Goal: Transaction & Acquisition: Book appointment/travel/reservation

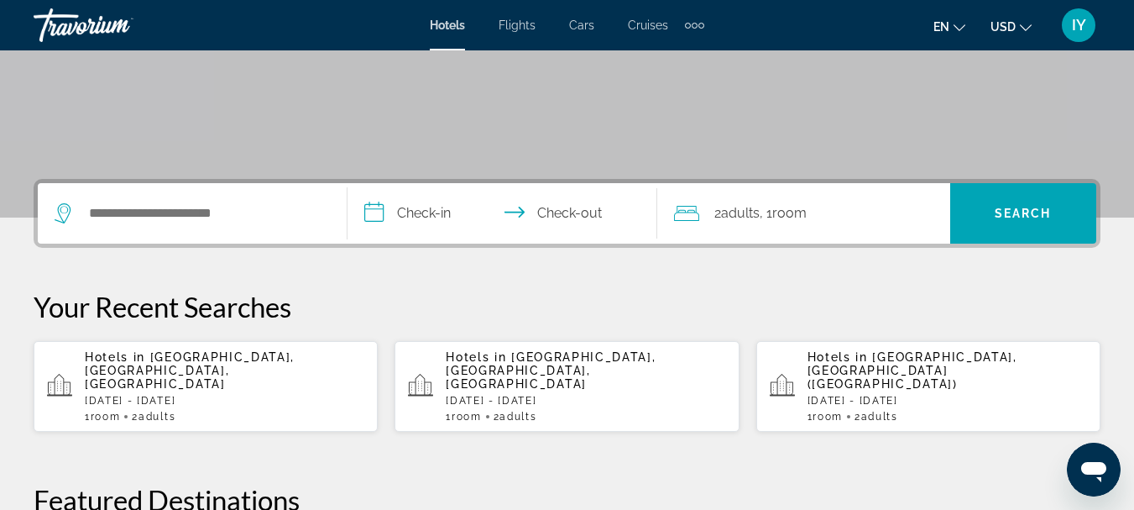
scroll to position [289, 0]
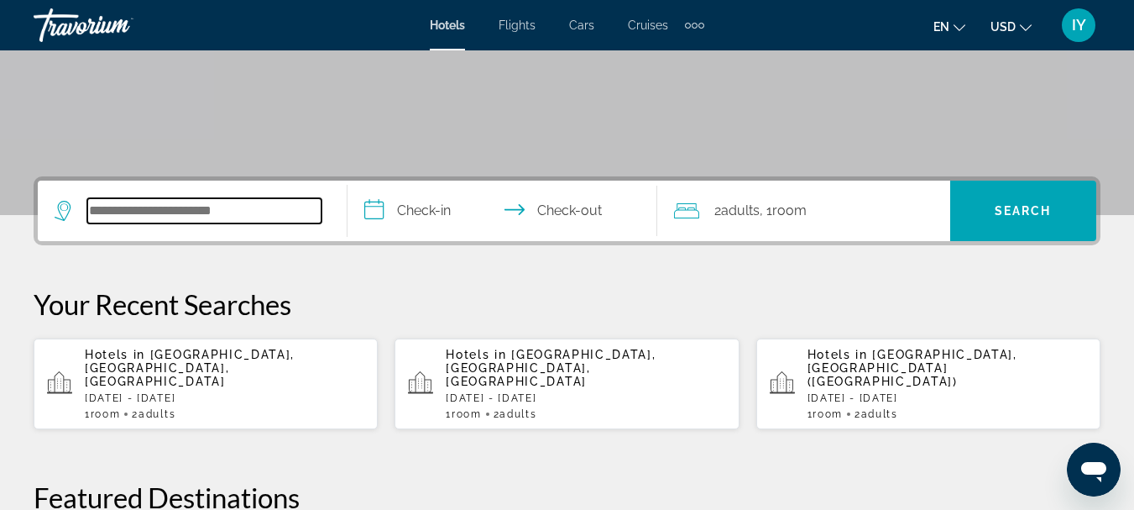
click at [127, 215] on input "Search hotel destination" at bounding box center [204, 210] width 234 height 25
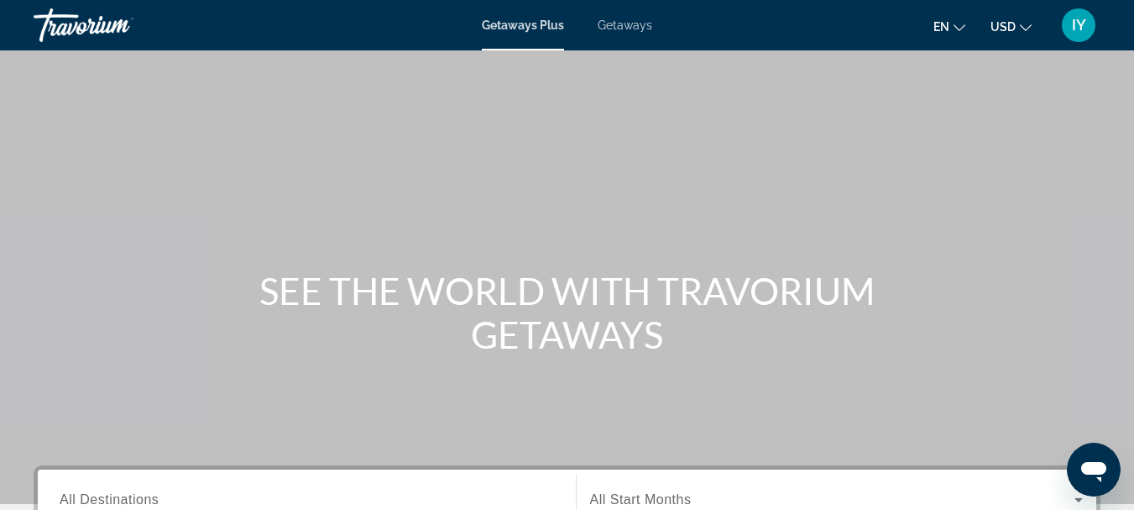
click at [621, 21] on span "Getaways" at bounding box center [625, 24] width 55 height 13
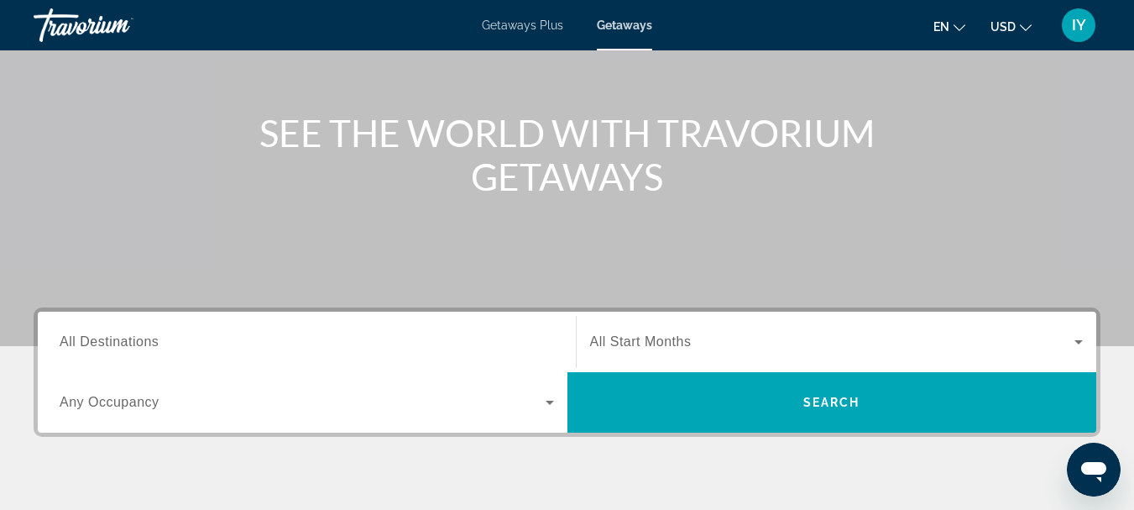
scroll to position [180, 0]
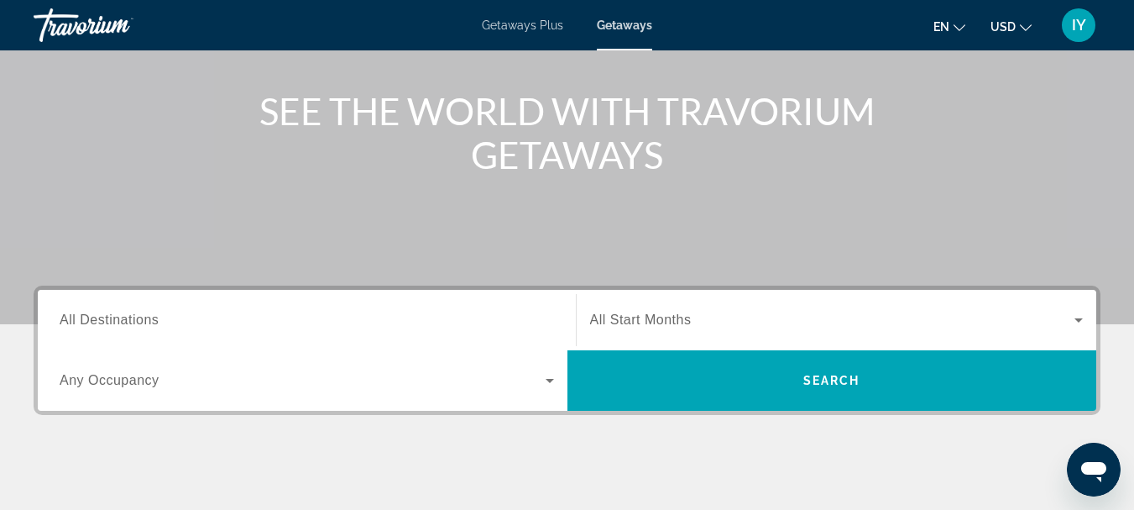
click at [64, 324] on span "All Destinations" at bounding box center [109, 319] width 99 height 14
click at [64, 324] on input "Destination All Destinations" at bounding box center [307, 321] width 494 height 20
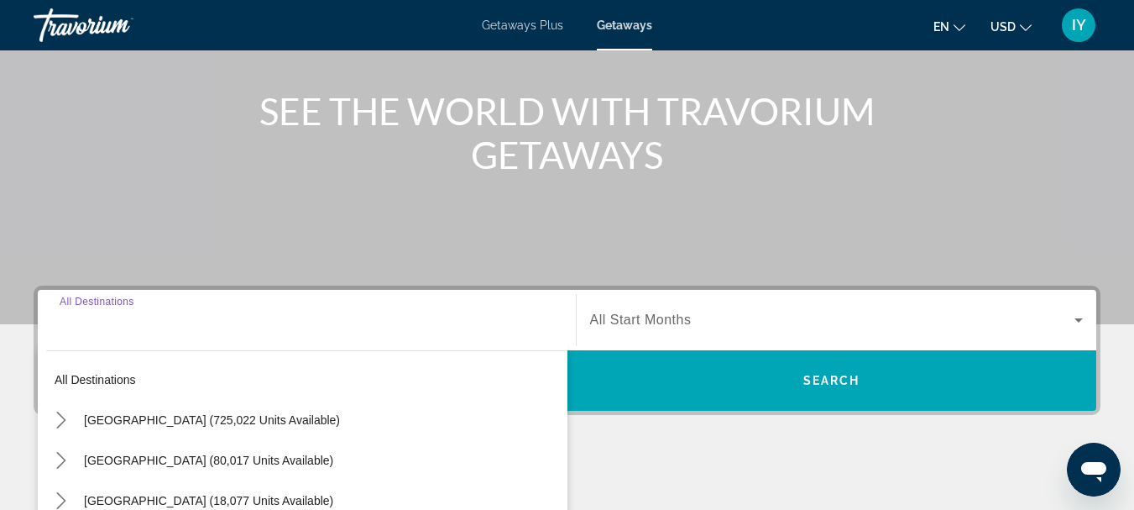
scroll to position [411, 0]
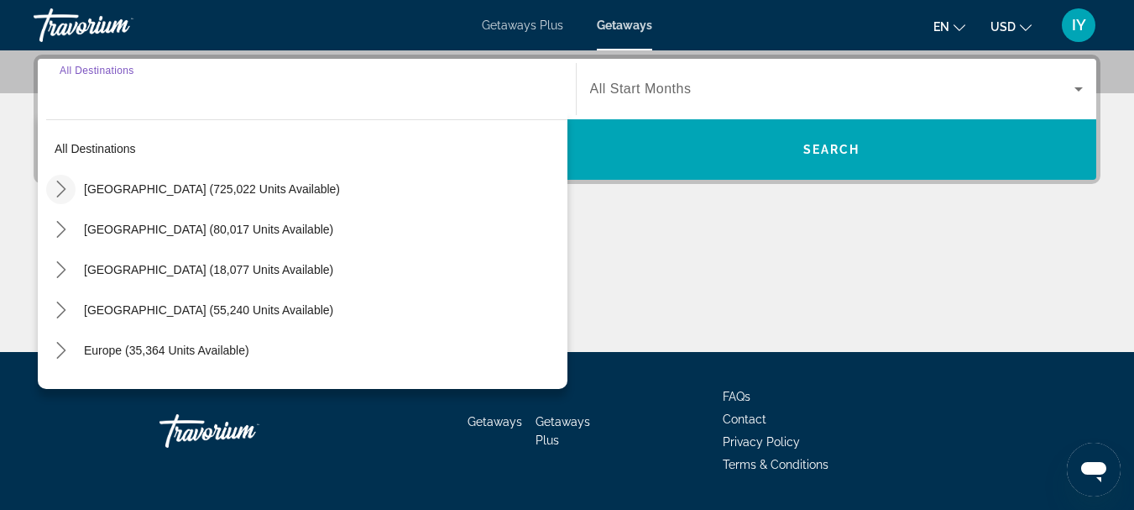
click at [59, 191] on icon "Toggle United States (725,022 units available) submenu" at bounding box center [61, 188] width 17 height 17
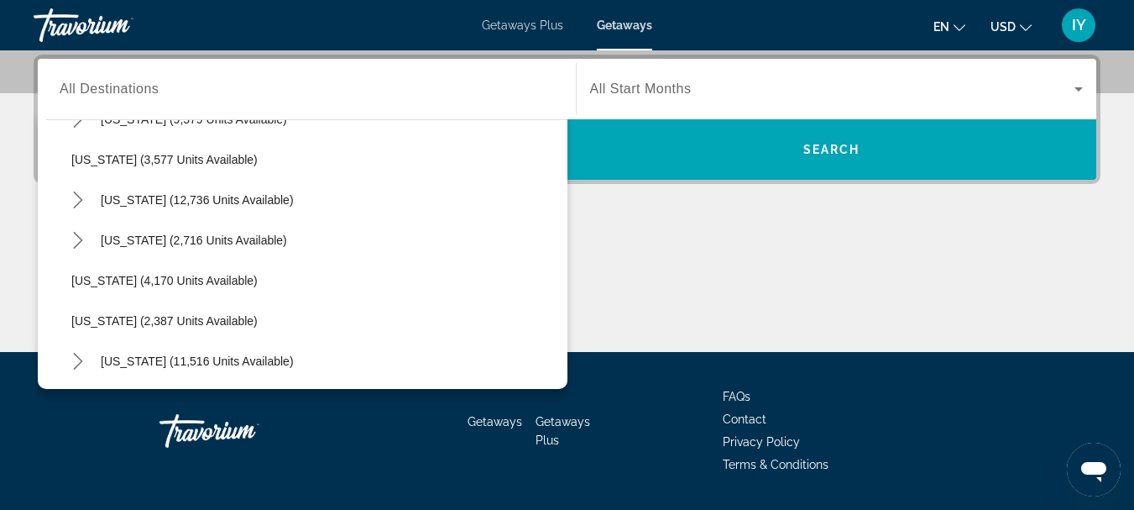
scroll to position [924, 0]
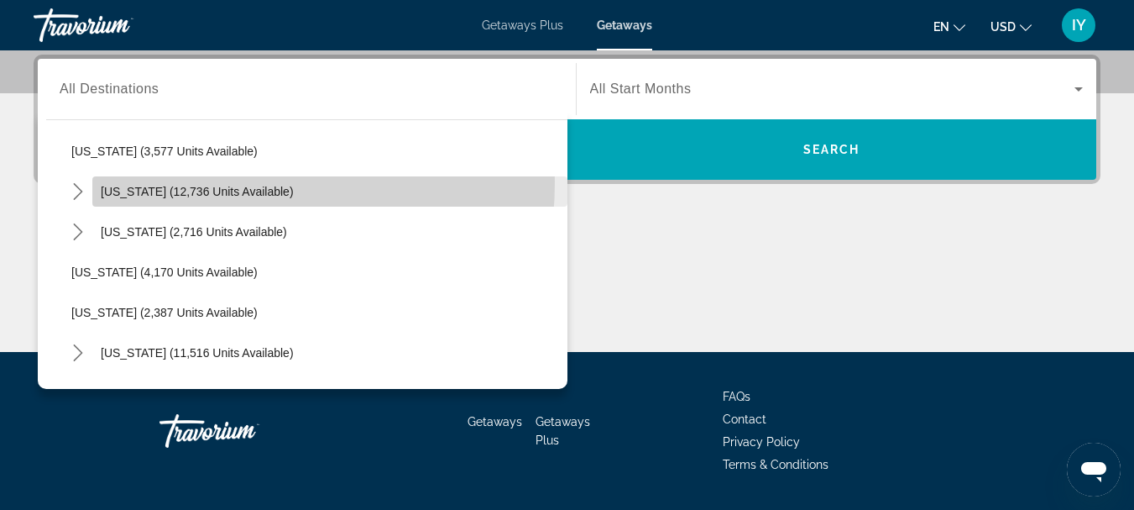
click at [160, 181] on span "Select destination: Nevada (12,736 units available)" at bounding box center [329, 191] width 475 height 40
type input "**********"
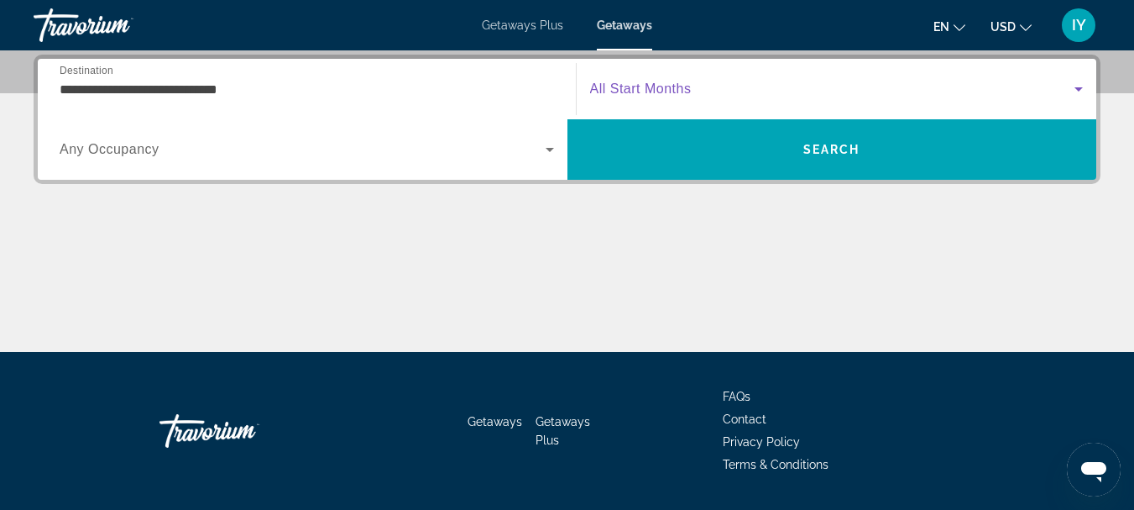
click at [1076, 84] on icon "Search widget" at bounding box center [1079, 89] width 20 height 20
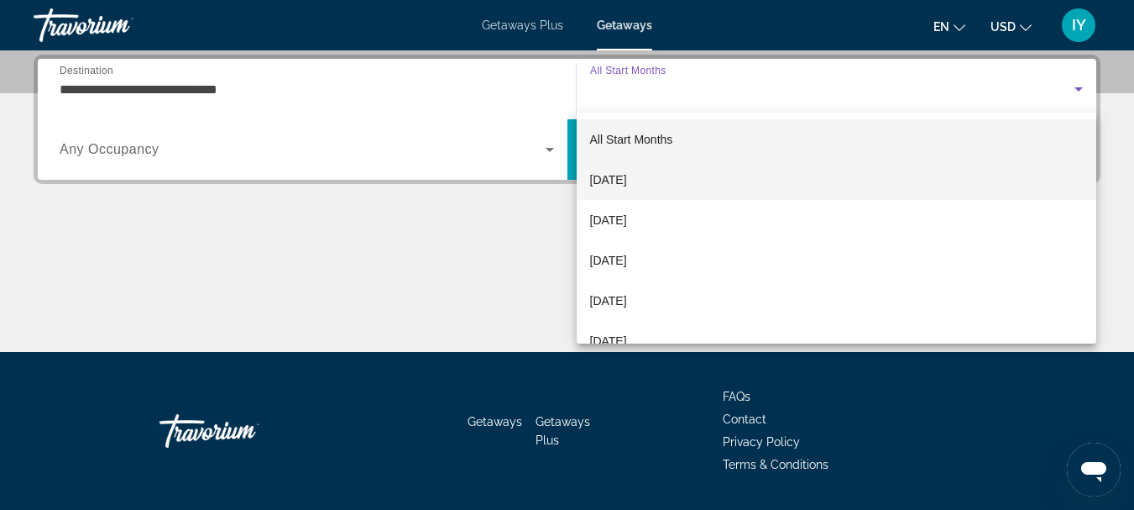
click at [688, 180] on mat-option "October 2025" at bounding box center [837, 180] width 520 height 40
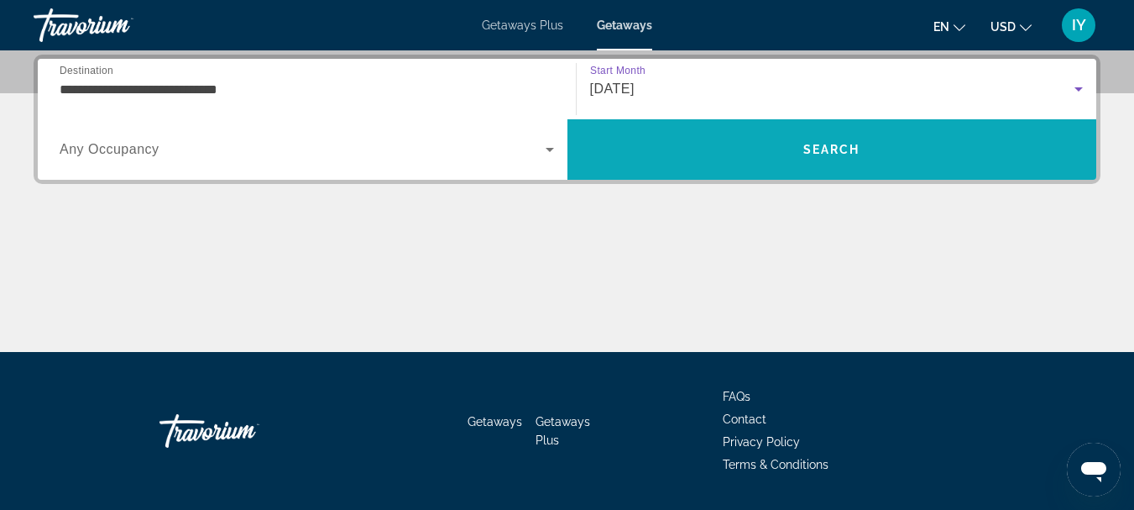
click at [771, 150] on span "Search" at bounding box center [833, 149] width 530 height 40
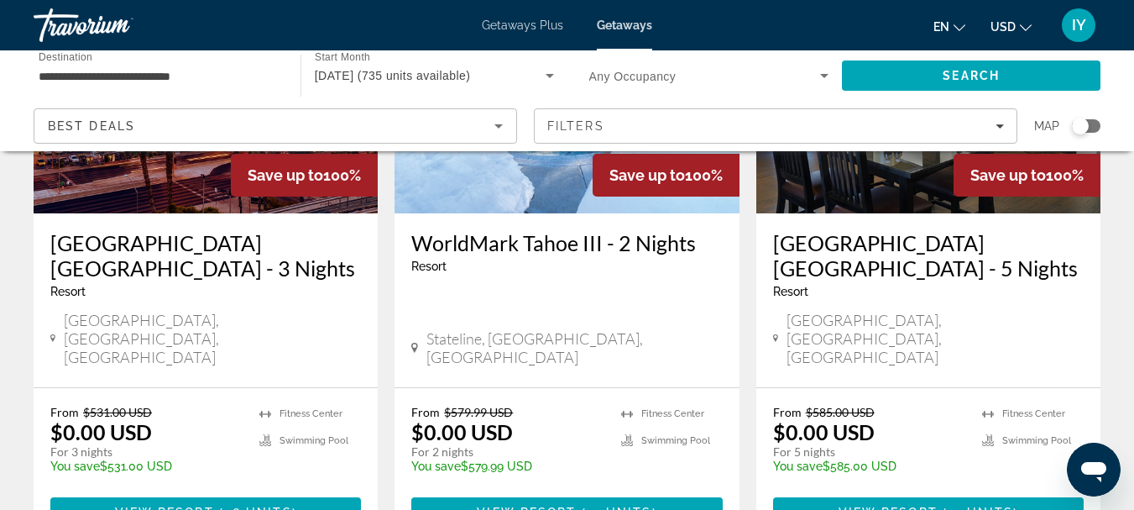
scroll to position [144, 0]
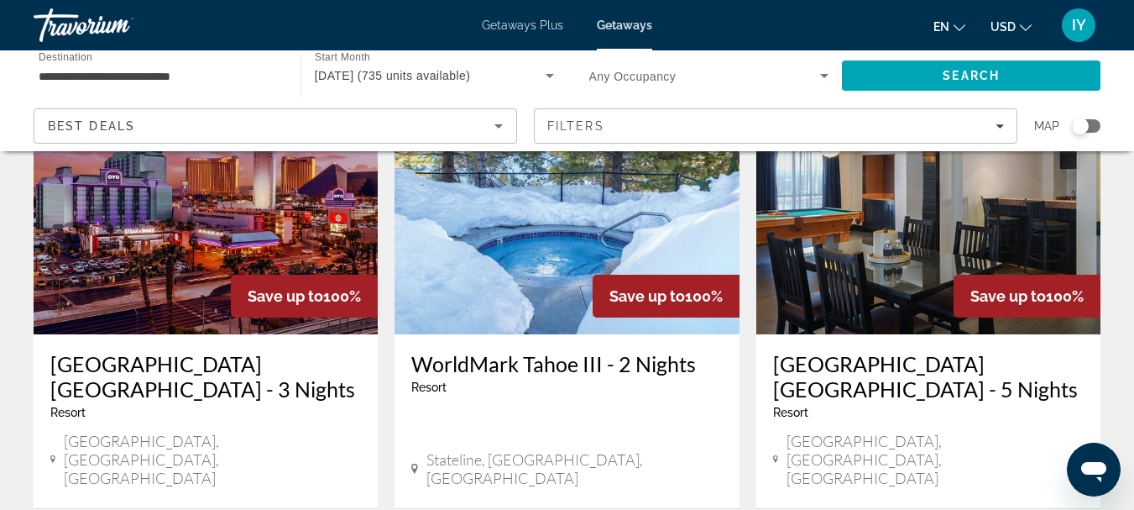
click at [488, 363] on h3 "WorldMark Tahoe III - 2 Nights" at bounding box center [566, 363] width 311 height 25
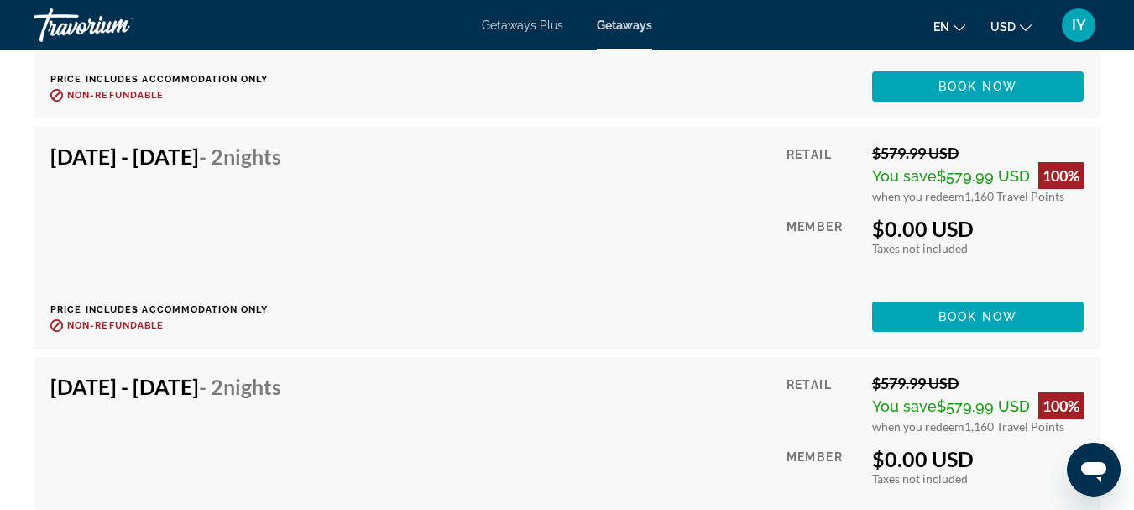
scroll to position [3772, 0]
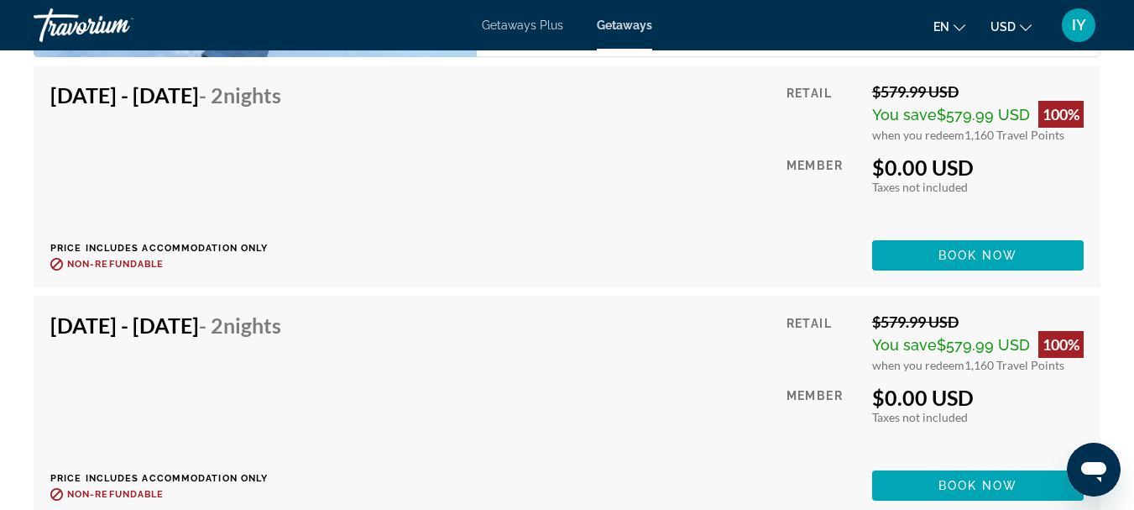
click at [620, 24] on span "Getaways" at bounding box center [624, 24] width 55 height 13
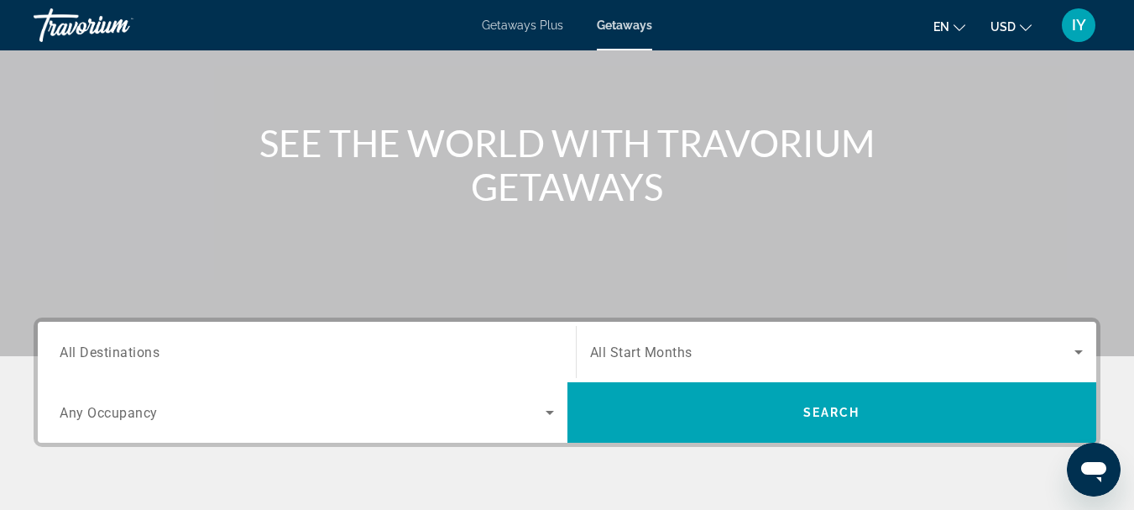
scroll to position [151, 0]
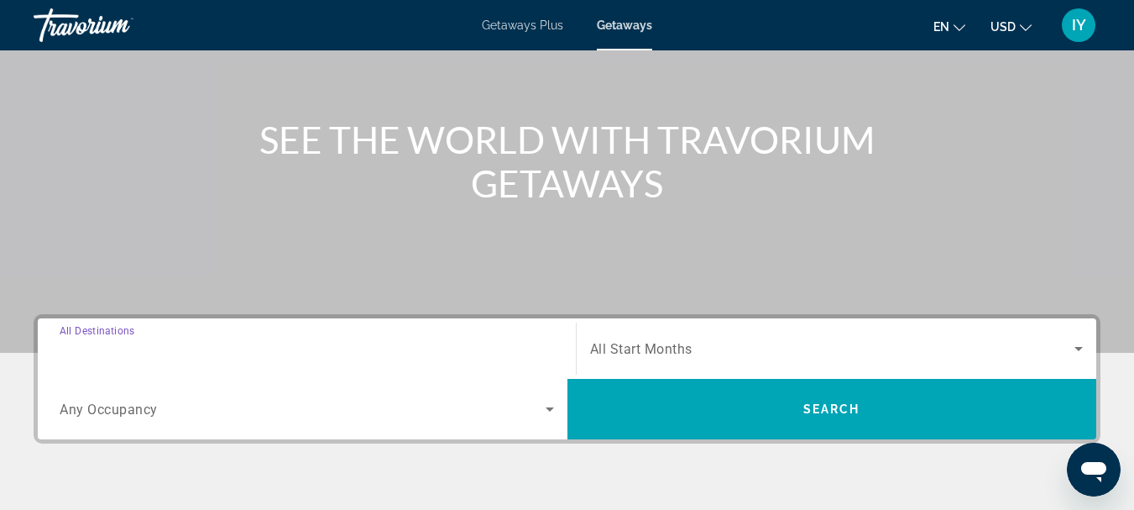
click at [96, 357] on input "Destination All Destinations" at bounding box center [307, 349] width 494 height 20
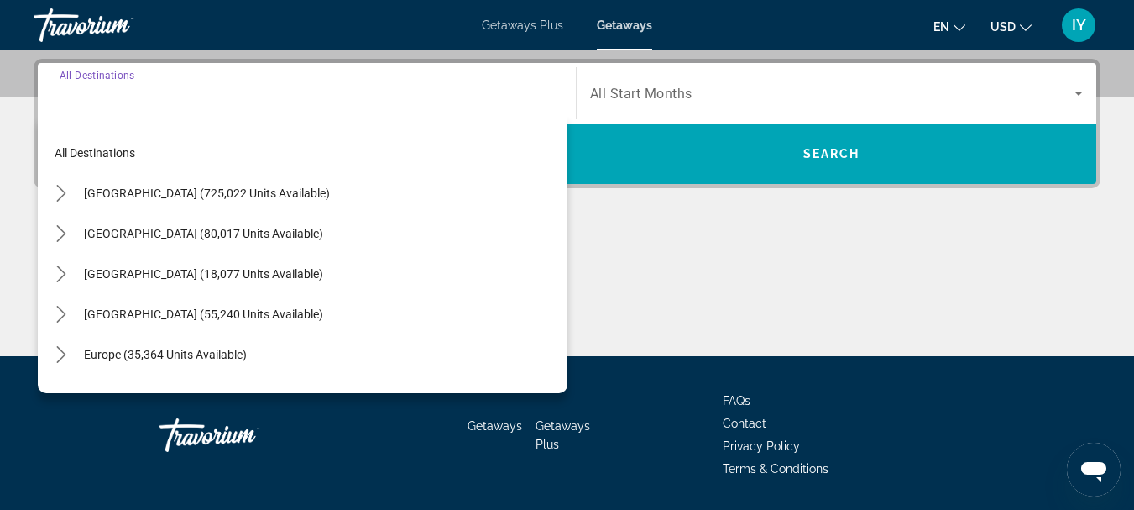
scroll to position [411, 0]
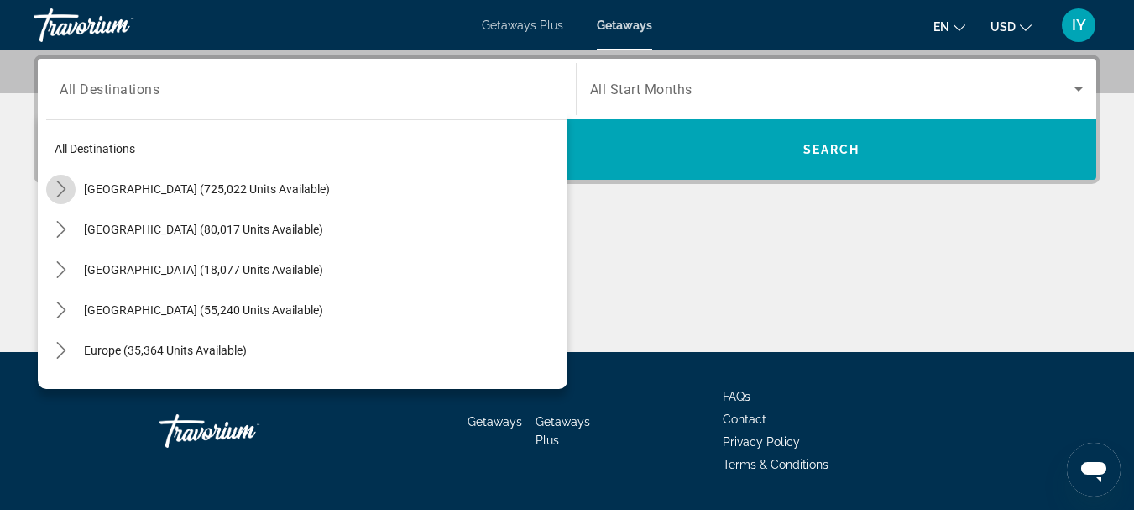
click at [59, 189] on icon "Toggle United States (725,022 units available) submenu" at bounding box center [61, 188] width 17 height 17
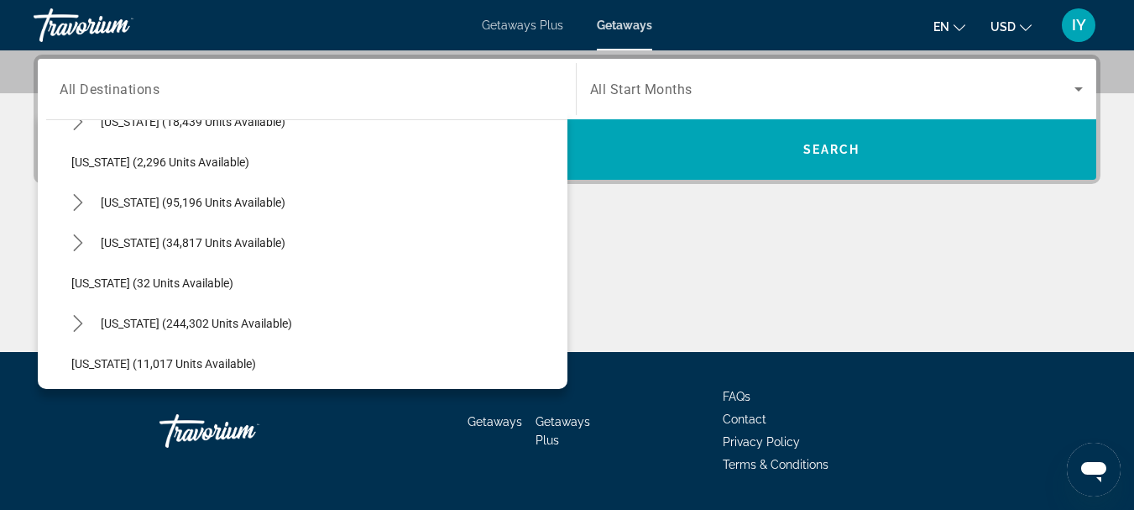
scroll to position [116, 0]
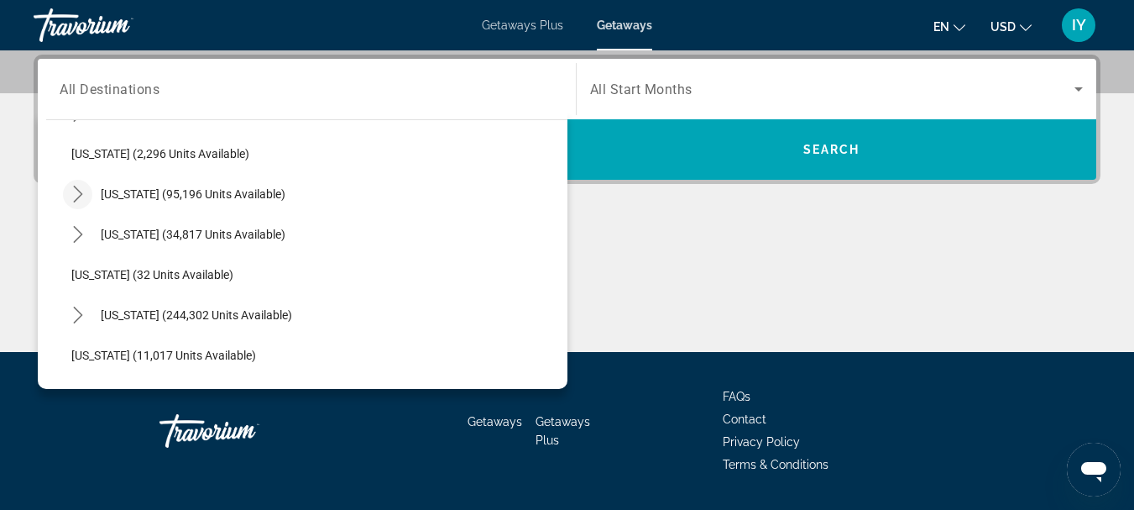
click at [75, 195] on icon "Toggle California (95,196 units available) submenu" at bounding box center [78, 194] width 17 height 17
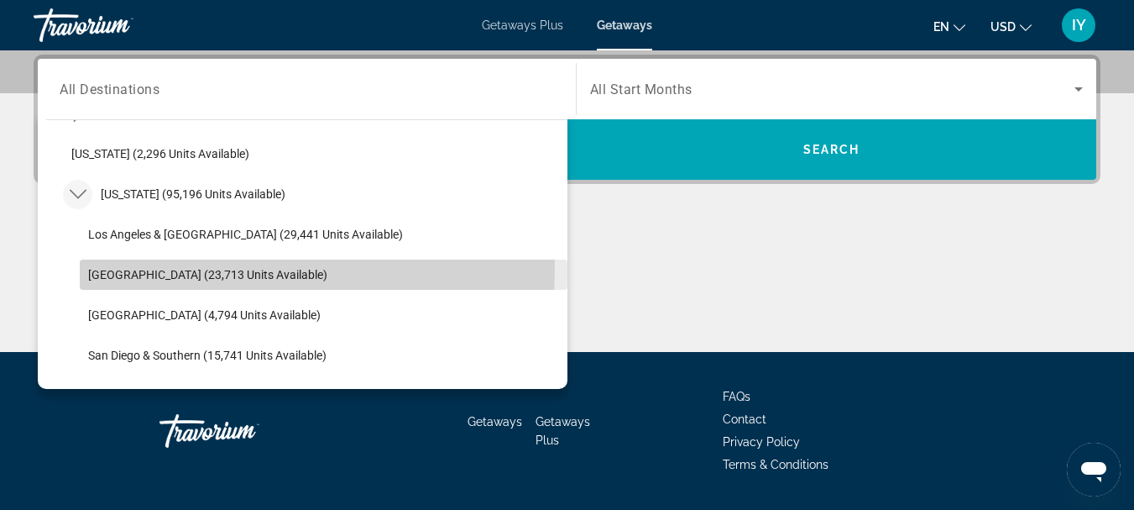
click at [112, 268] on span "Lake Tahoe (23,713 units available)" at bounding box center [207, 274] width 239 height 13
type input "**********"
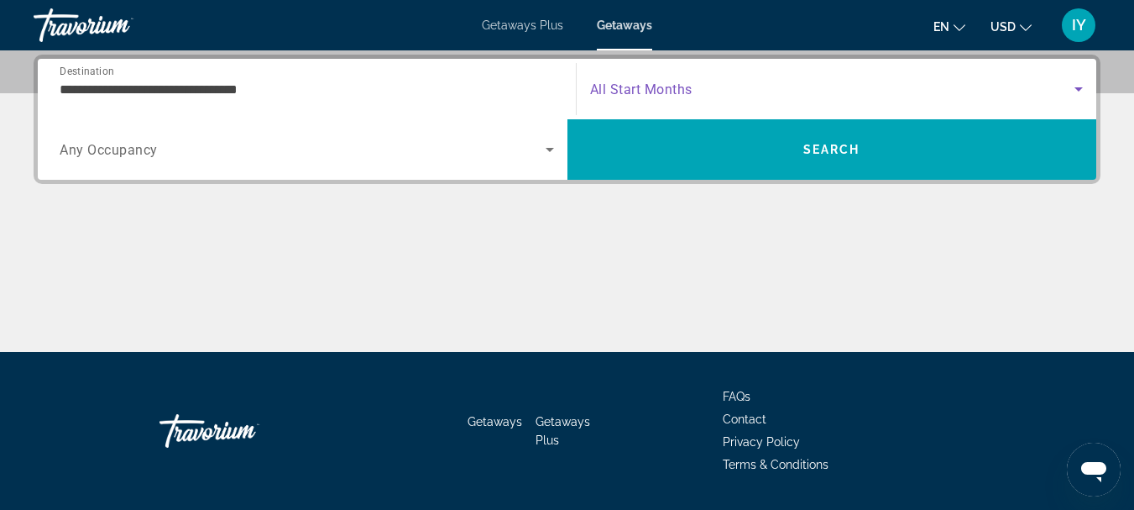
click at [1079, 83] on icon "Search widget" at bounding box center [1079, 89] width 20 height 20
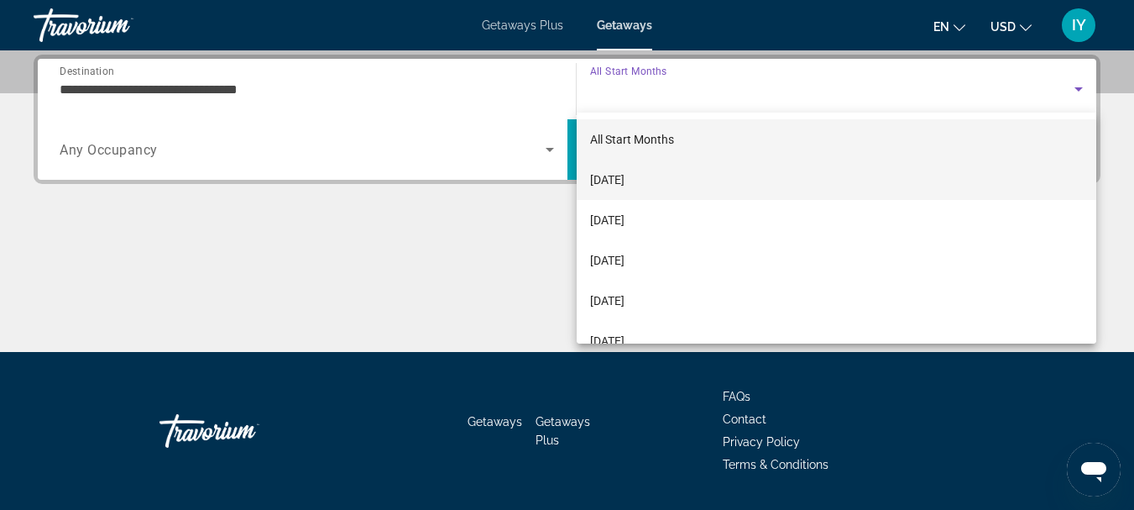
click at [635, 191] on mat-option "October 2025" at bounding box center [837, 180] width 520 height 40
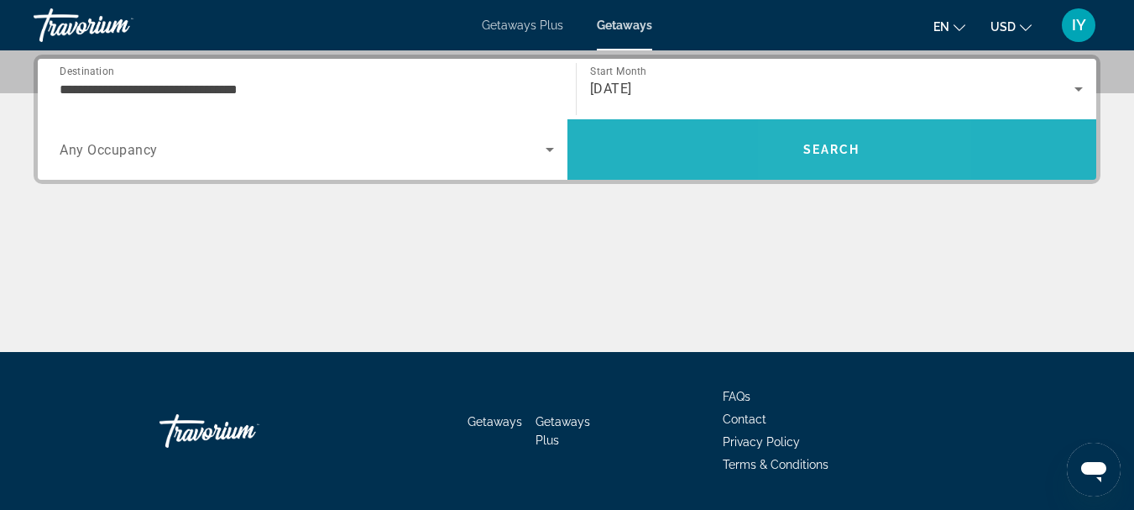
click at [821, 147] on span "Search" at bounding box center [831, 149] width 57 height 13
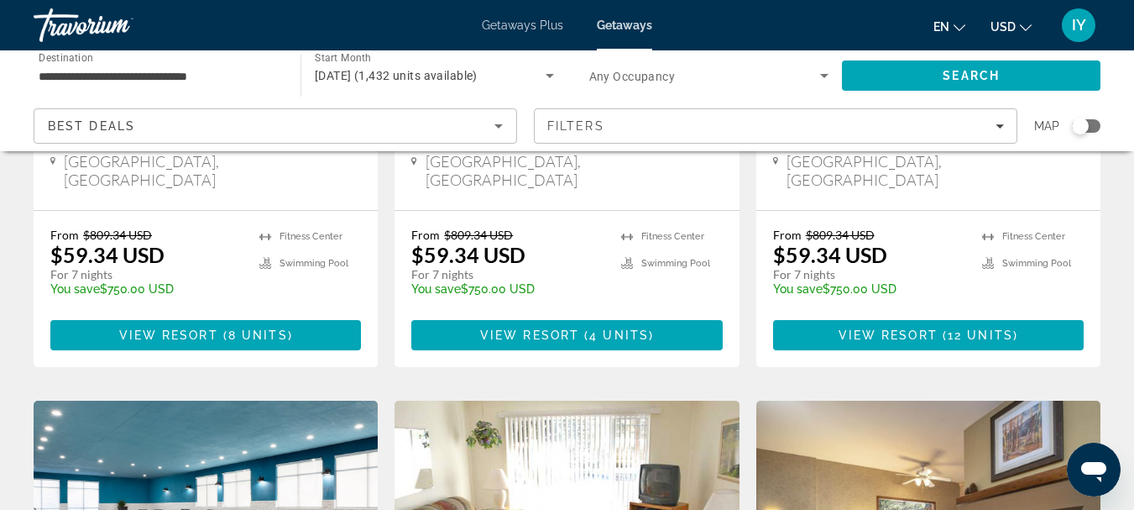
scroll to position [833, 0]
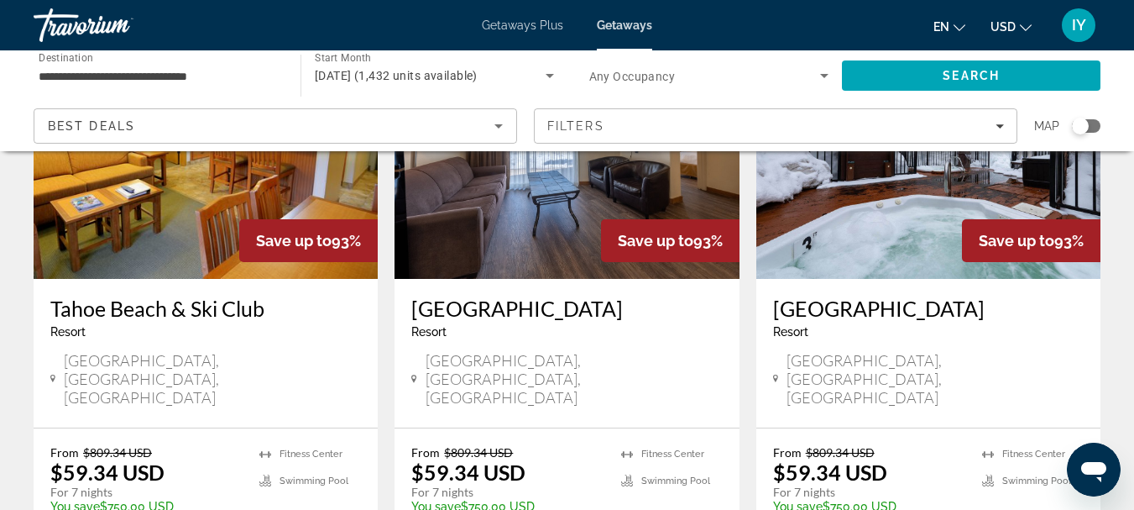
click at [614, 21] on span "Getaways" at bounding box center [624, 24] width 55 height 13
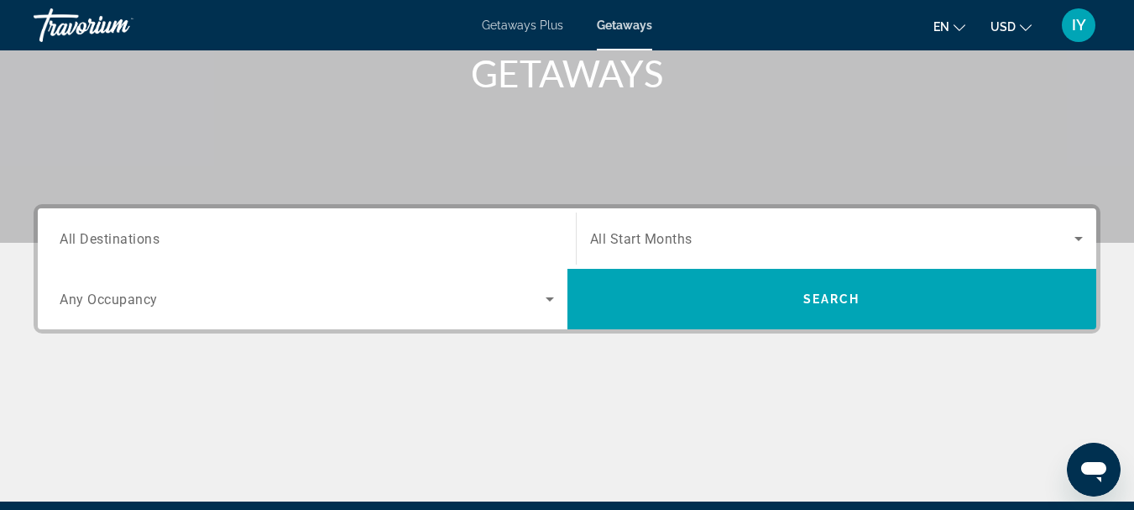
scroll to position [285, 0]
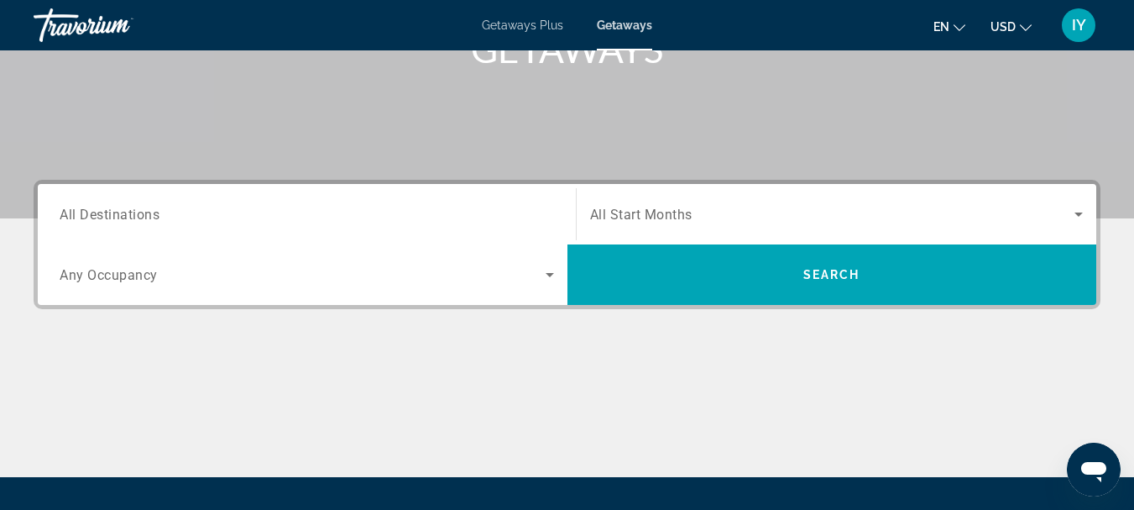
click at [81, 213] on span "All Destinations" at bounding box center [110, 214] width 100 height 16
click at [81, 213] on input "Destination All Destinations" at bounding box center [307, 215] width 494 height 20
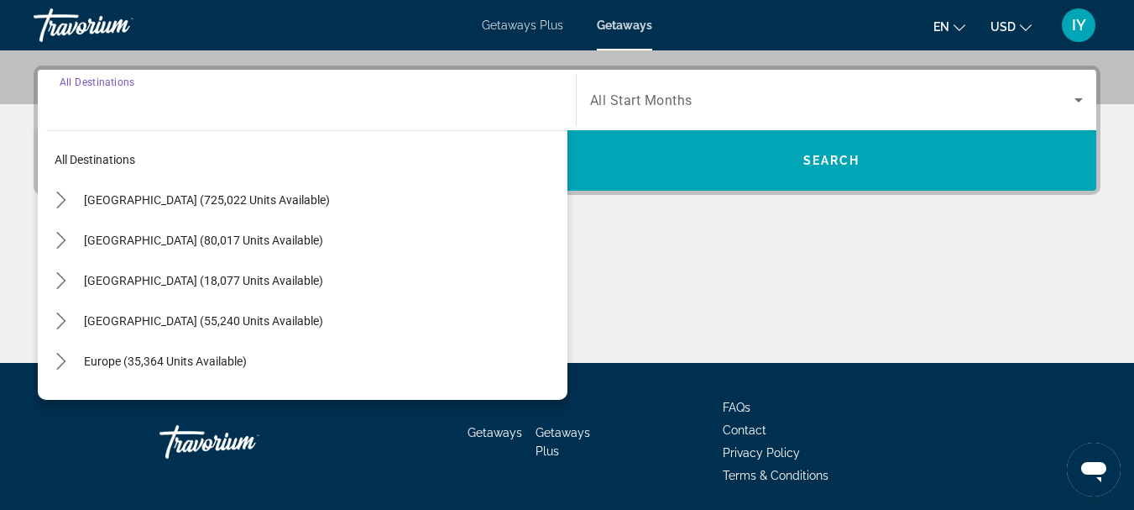
scroll to position [411, 0]
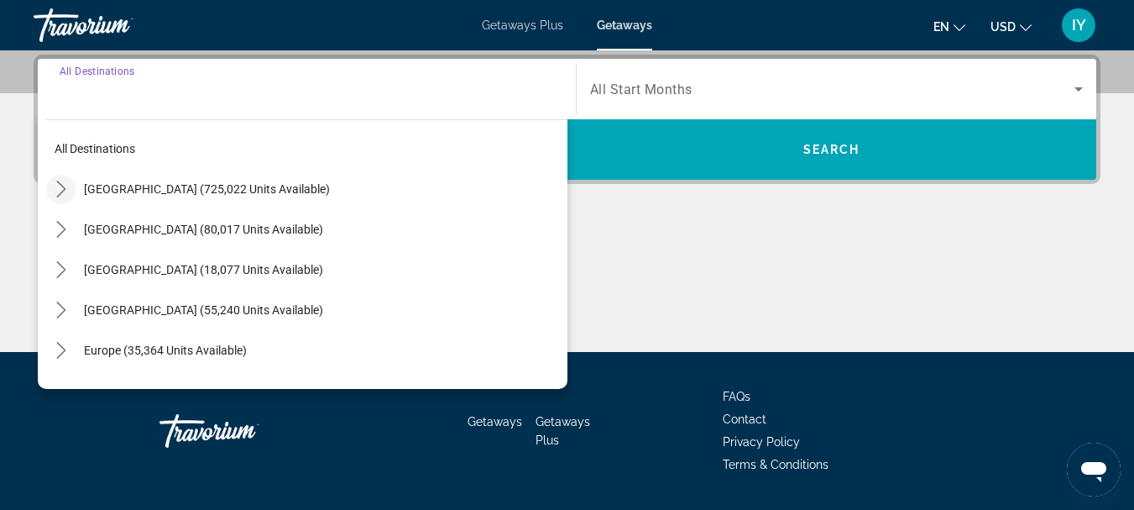
click at [63, 194] on icon "Toggle United States (725,022 units available) submenu" at bounding box center [61, 188] width 17 height 17
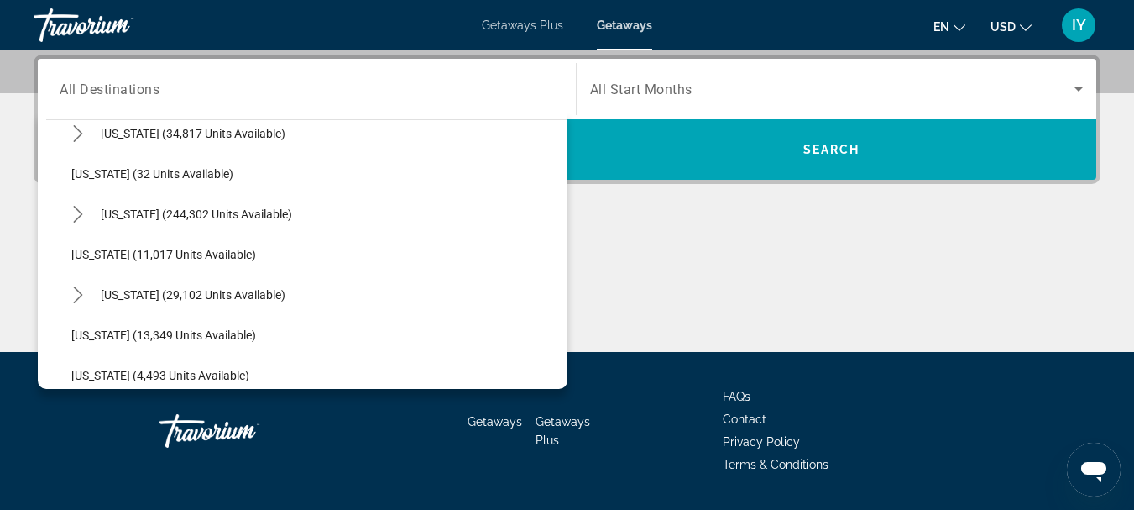
scroll to position [226, 0]
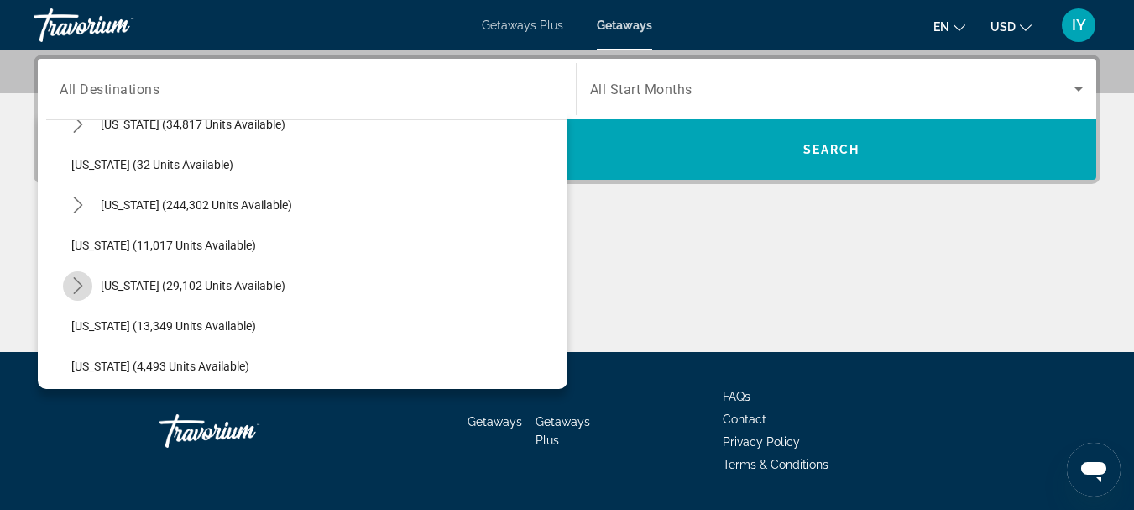
click at [80, 284] on icon "Toggle Hawaii (29,102 units available) submenu" at bounding box center [77, 285] width 9 height 17
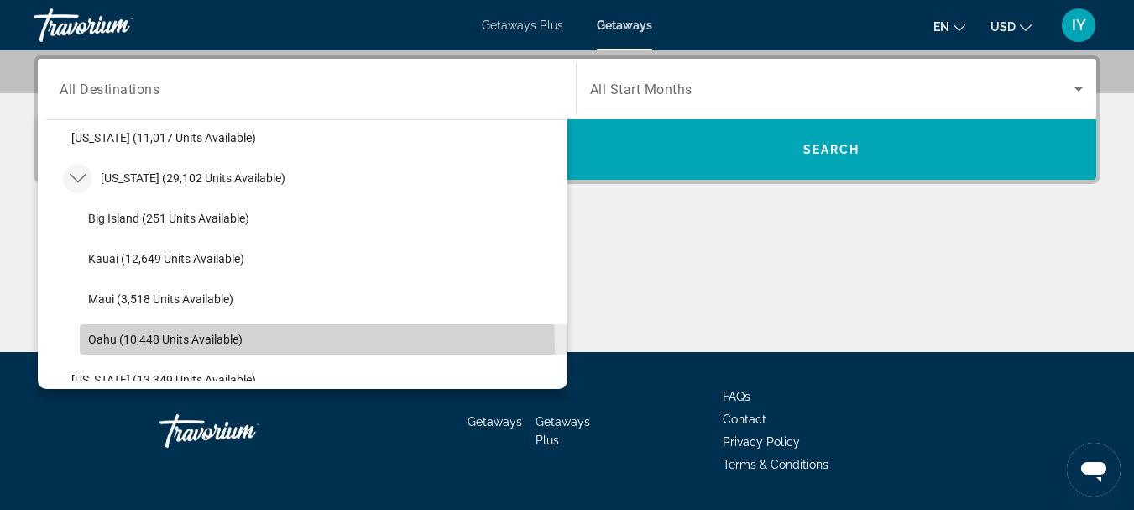
click at [187, 345] on span "Oahu (10,448 units available)" at bounding box center [165, 338] width 154 height 13
type input "**********"
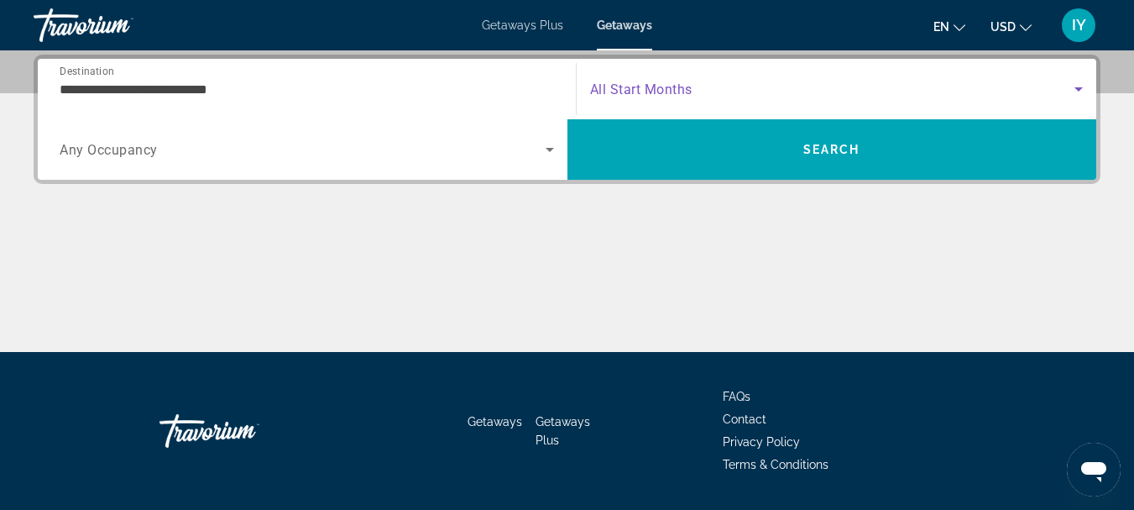
click at [1080, 87] on icon "Search widget" at bounding box center [1079, 89] width 8 height 4
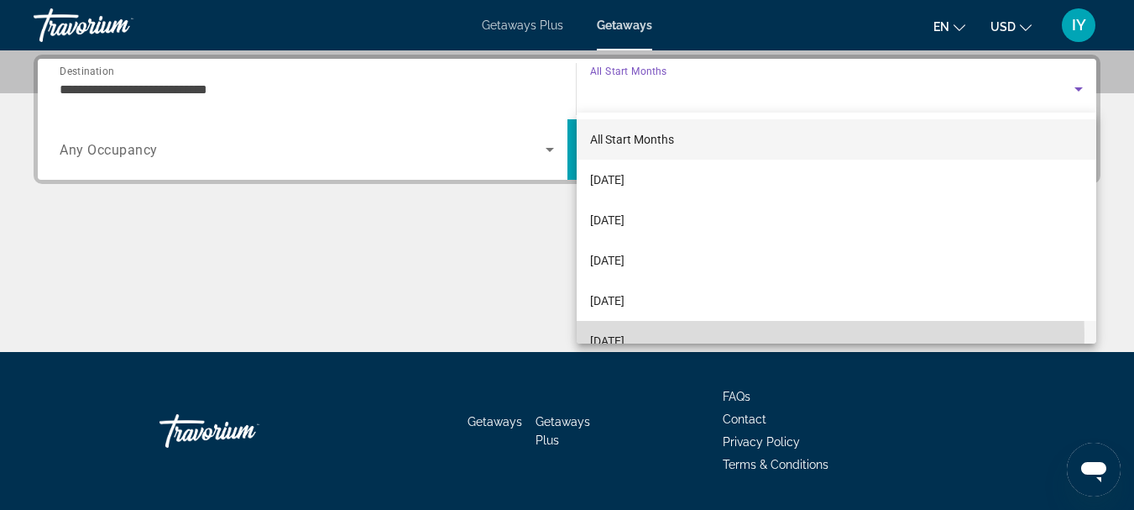
click at [625, 335] on span "February 2026" at bounding box center [607, 341] width 34 height 20
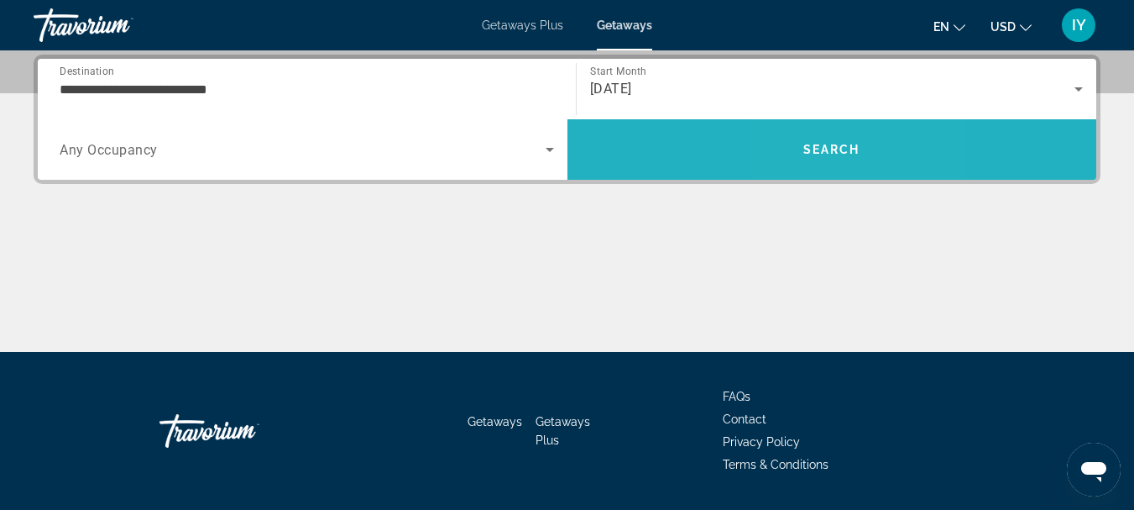
click at [818, 155] on span "Search" at bounding box center [831, 149] width 57 height 13
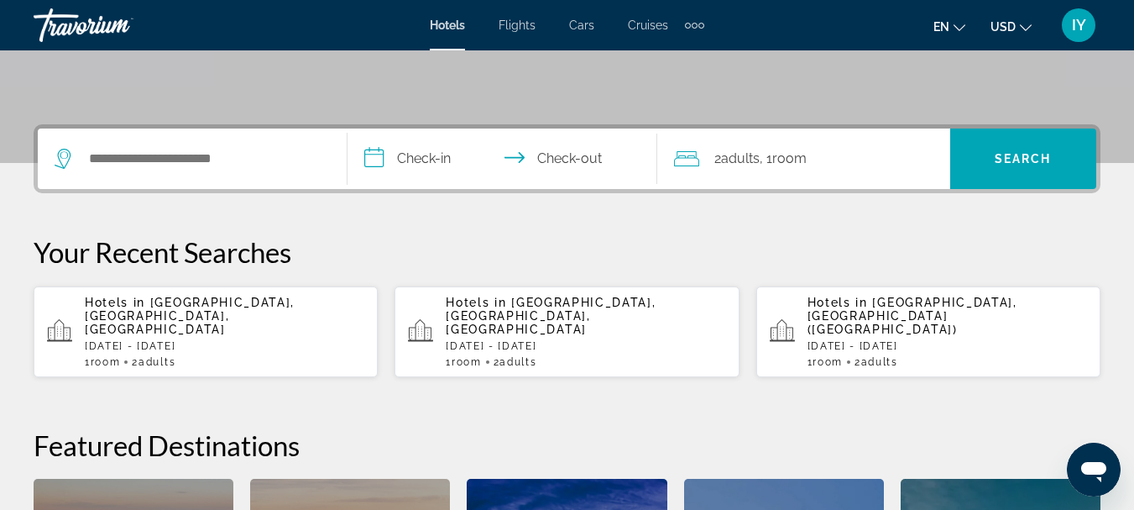
scroll to position [343, 0]
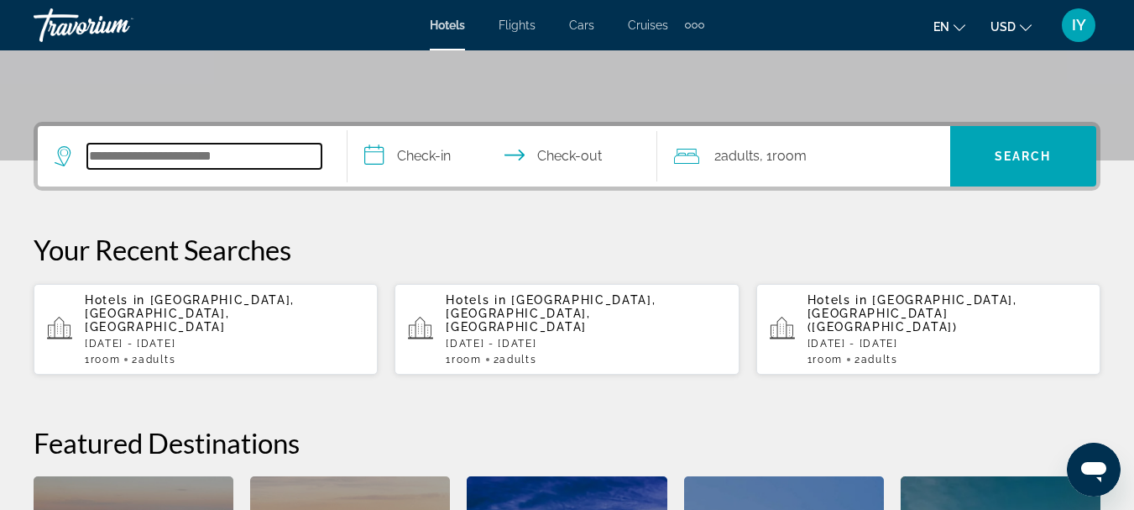
click at [91, 154] on input "Search hotel destination" at bounding box center [204, 156] width 234 height 25
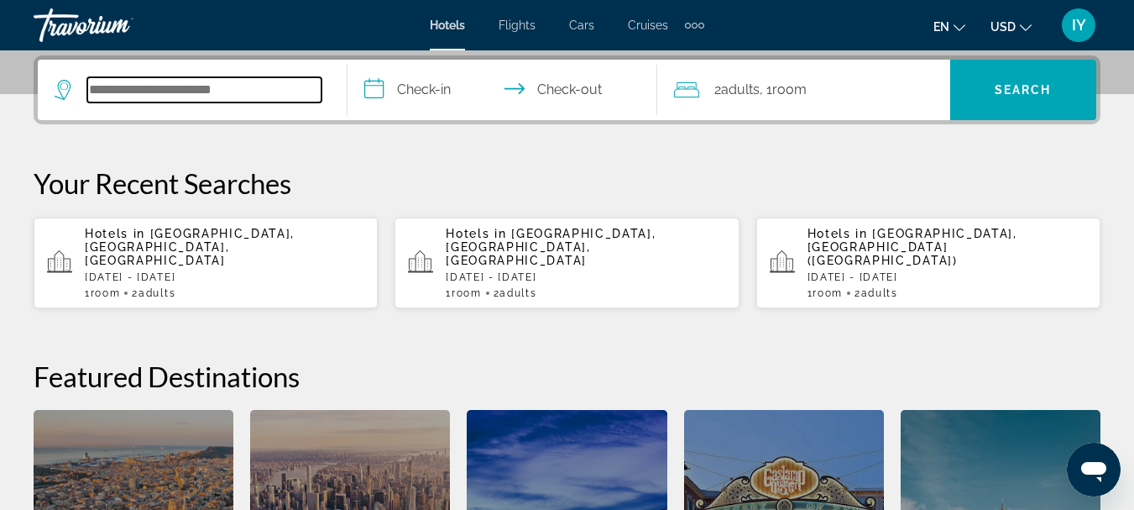
scroll to position [411, 0]
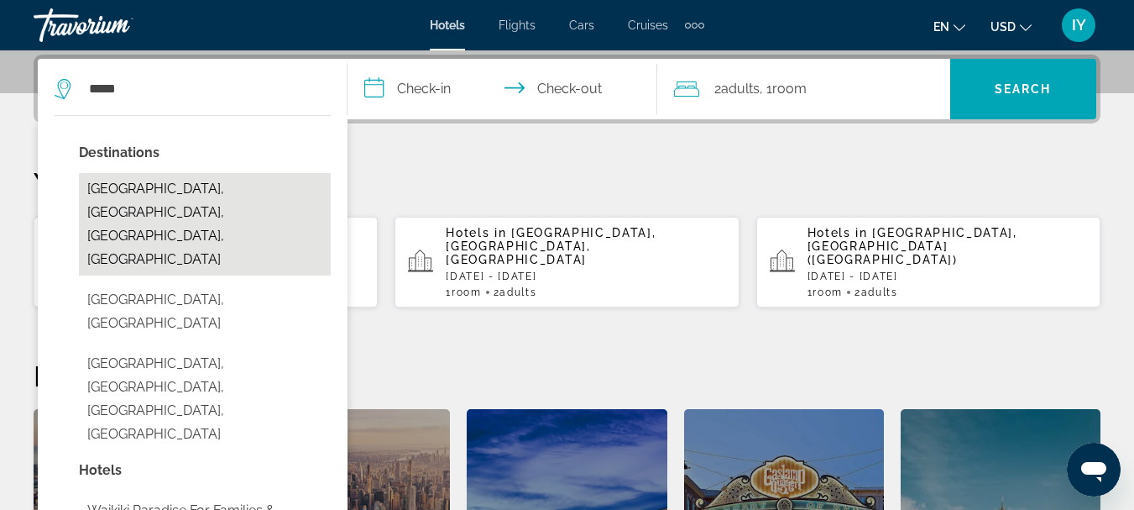
click at [133, 182] on button "[GEOGRAPHIC_DATA], [GEOGRAPHIC_DATA], [GEOGRAPHIC_DATA], [GEOGRAPHIC_DATA]" at bounding box center [205, 224] width 252 height 102
type input "**********"
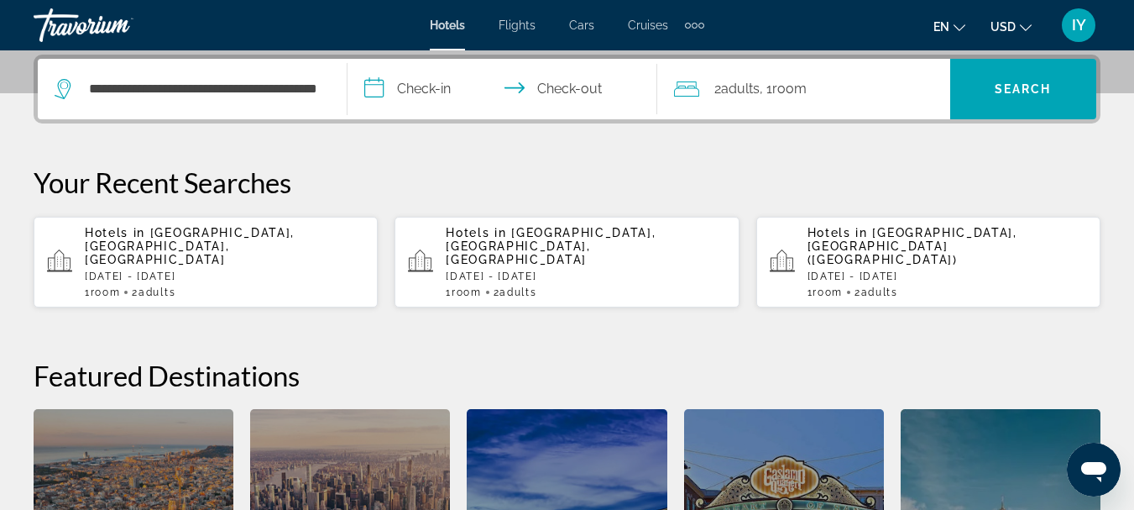
click at [374, 92] on input "**********" at bounding box center [506, 91] width 316 height 65
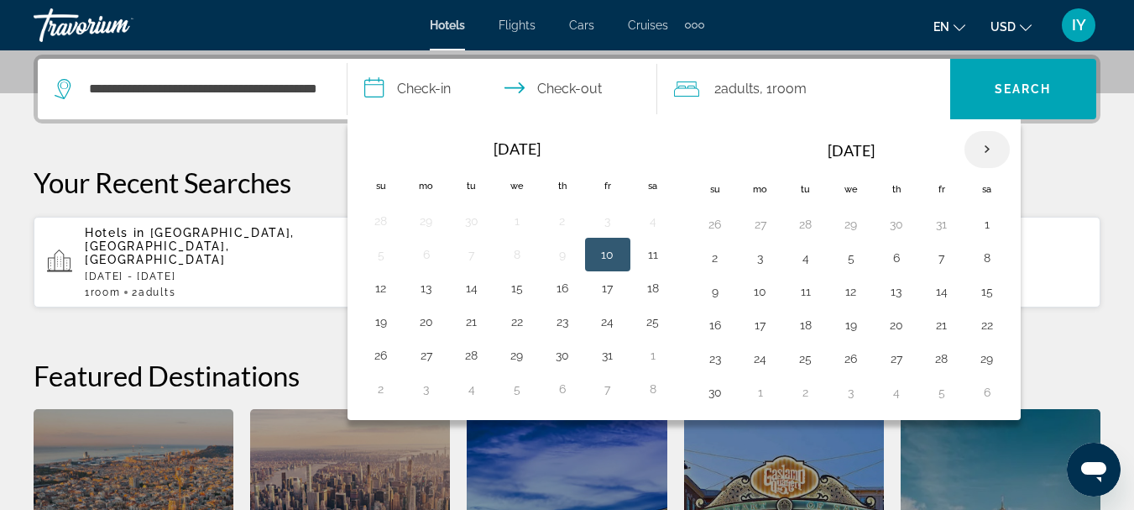
click at [986, 149] on th "Next month" at bounding box center [987, 149] width 45 height 37
click at [705, 354] on button "22" at bounding box center [715, 359] width 27 height 24
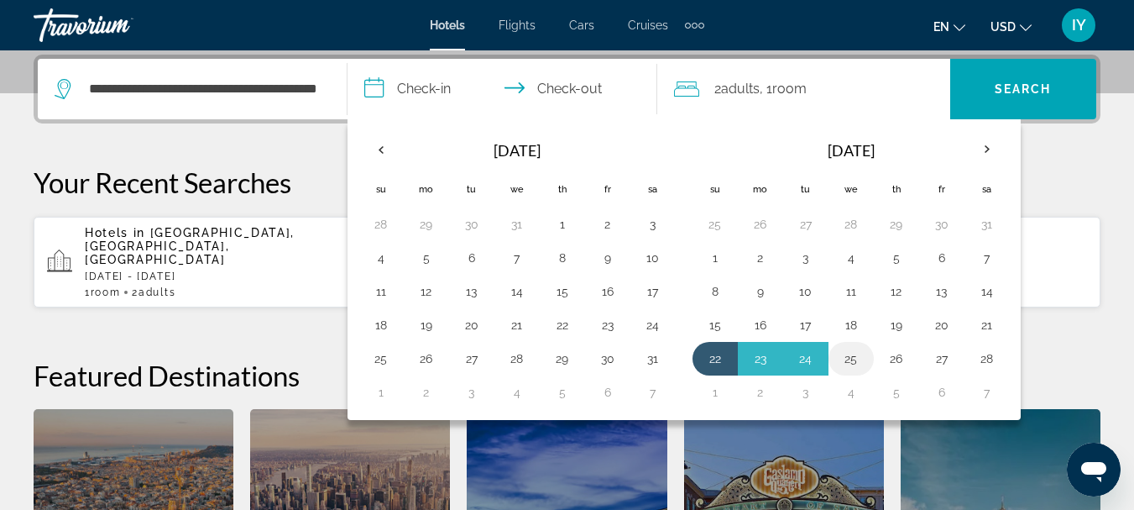
click at [845, 356] on button "25" at bounding box center [851, 359] width 27 height 24
type input "**********"
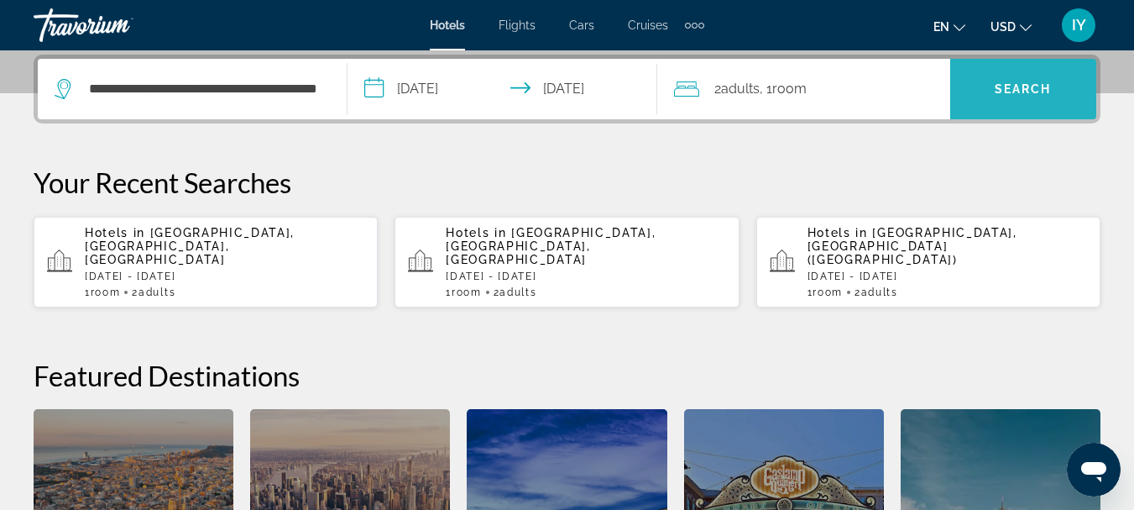
click at [1006, 77] on span "Search" at bounding box center [1023, 89] width 146 height 40
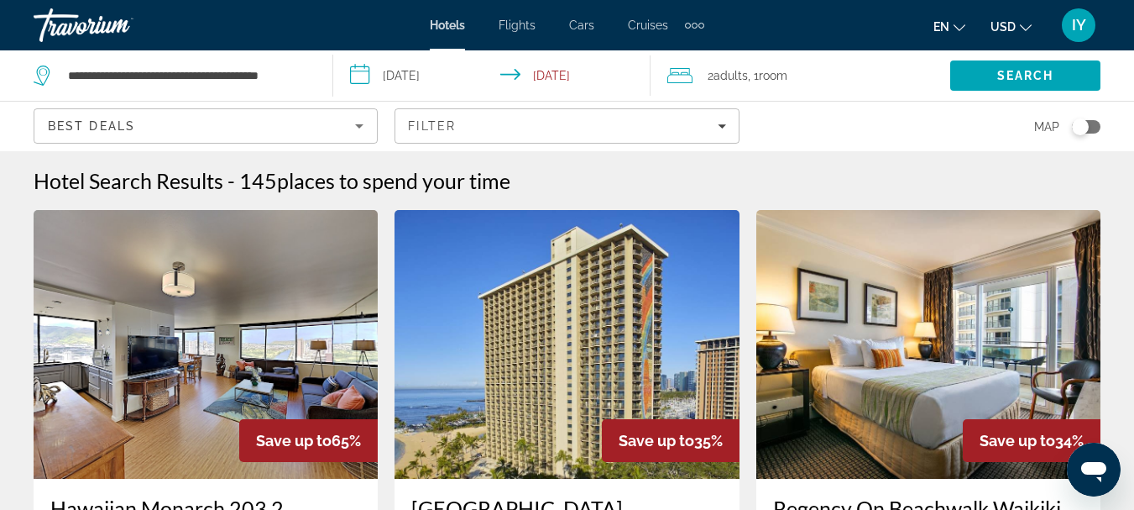
click at [364, 82] on input "**********" at bounding box center [494, 77] width 323 height 55
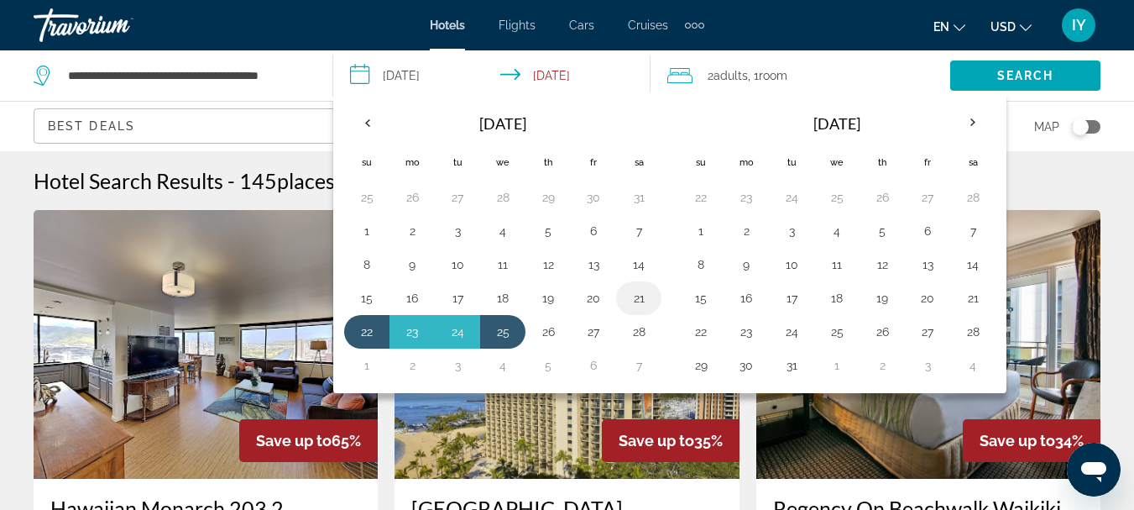
click at [636, 300] on button "21" at bounding box center [638, 298] width 27 height 24
click at [507, 328] on button "25" at bounding box center [502, 332] width 27 height 24
type input "**********"
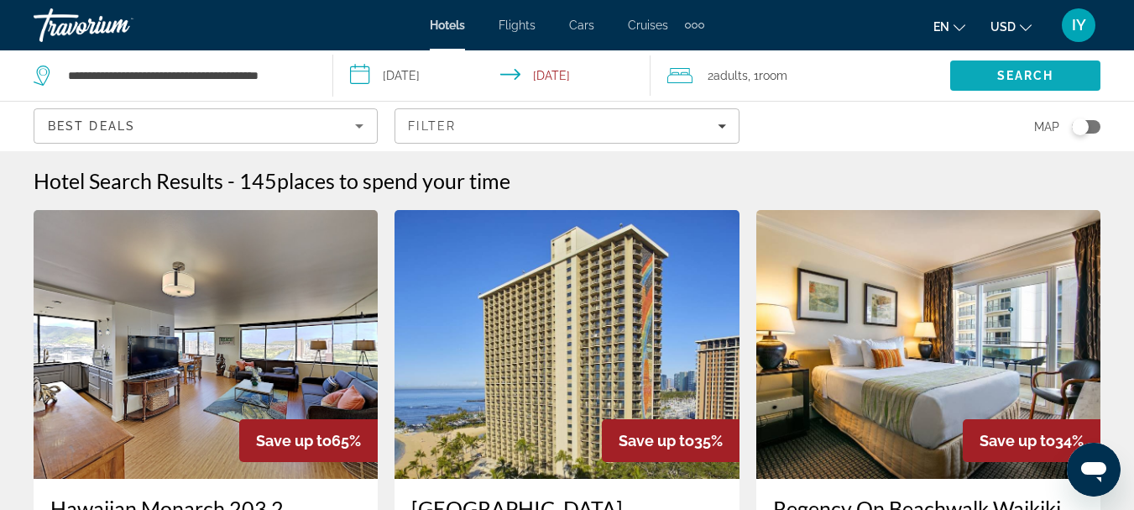
click at [1013, 84] on span "Search" at bounding box center [1025, 75] width 150 height 40
